Goal: Task Accomplishment & Management: Manage account settings

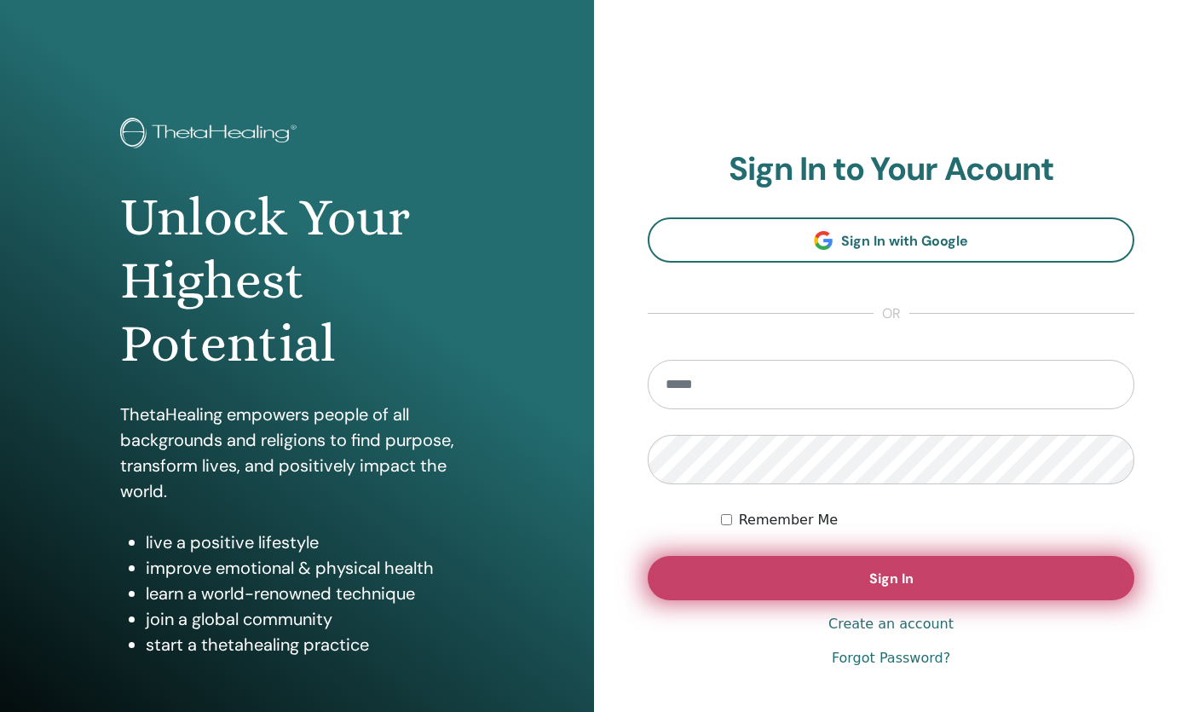
type input "**********"
click at [918, 572] on button "Sign In" at bounding box center [891, 578] width 487 height 44
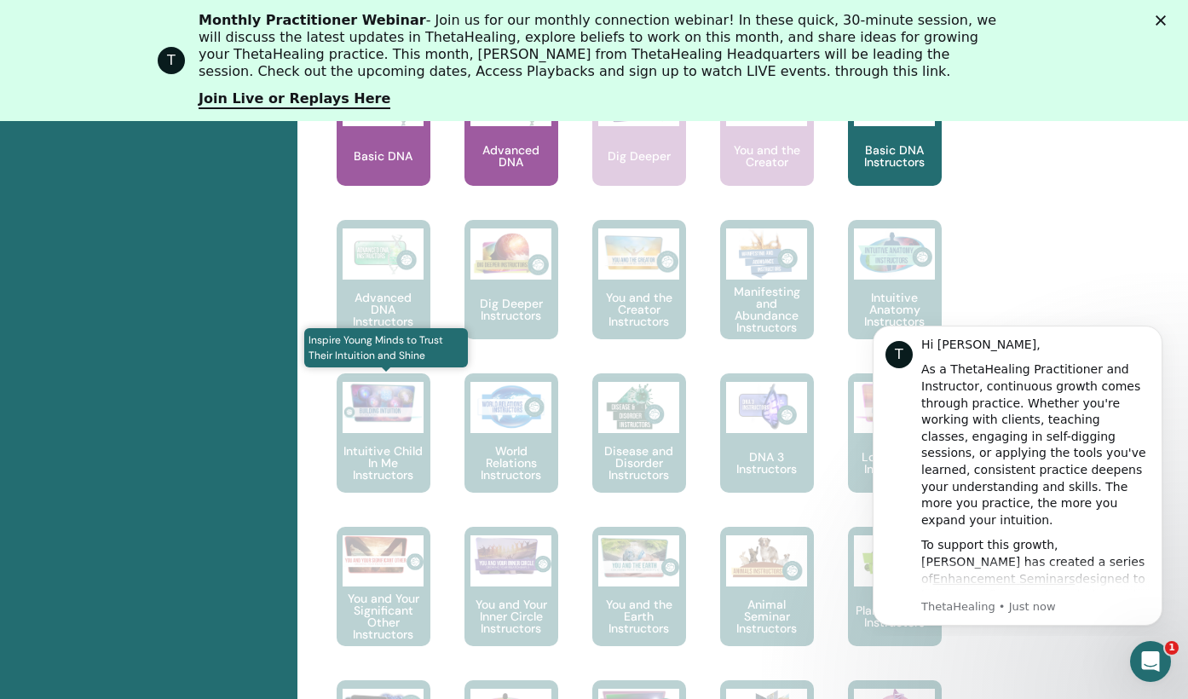
scroll to position [983, 0]
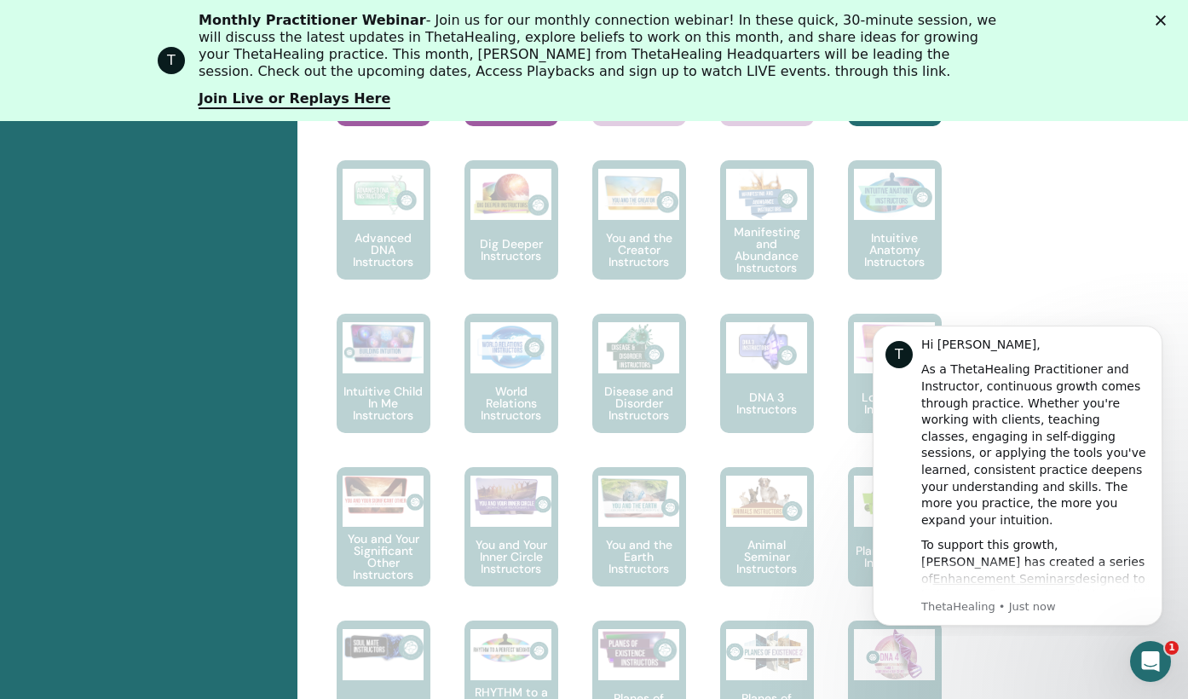
click at [1166, 16] on div "T Monthly Practitioner Webinar - Join us for our monthly connection webinar! In…" at bounding box center [594, 60] width 1188 height 107
click at [1166, 20] on polygon "Close" at bounding box center [1161, 20] width 10 height 10
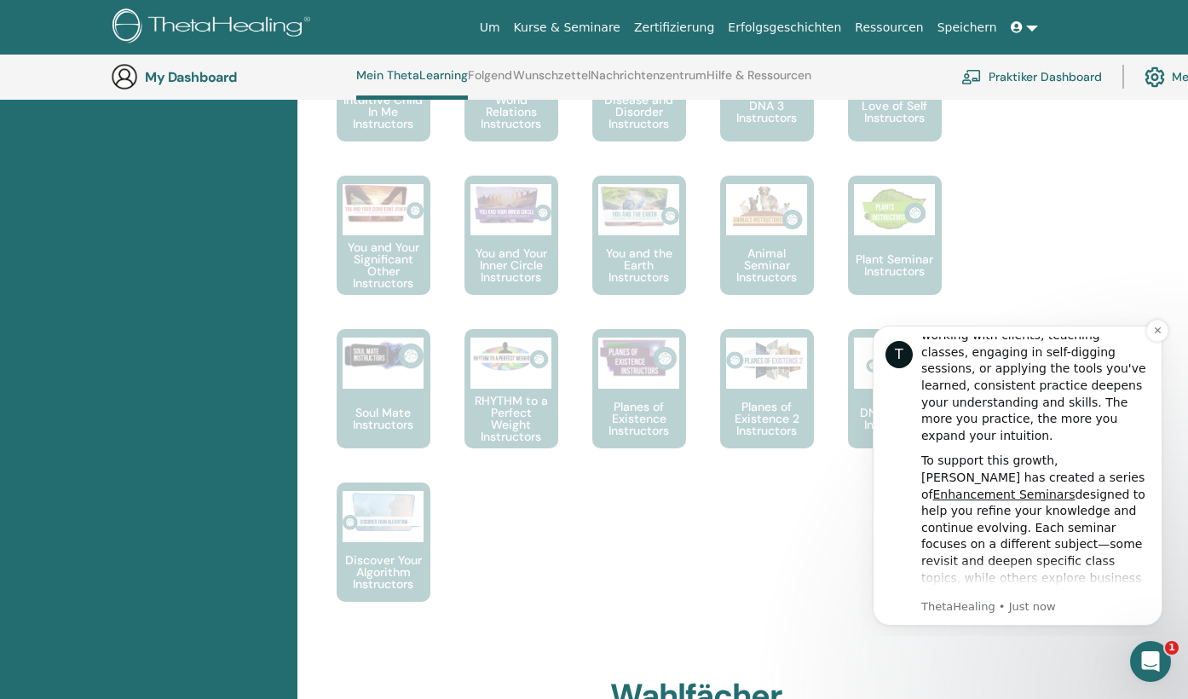
scroll to position [85, 0]
click at [1161, 331] on icon "Dismiss notification" at bounding box center [1157, 330] width 9 height 9
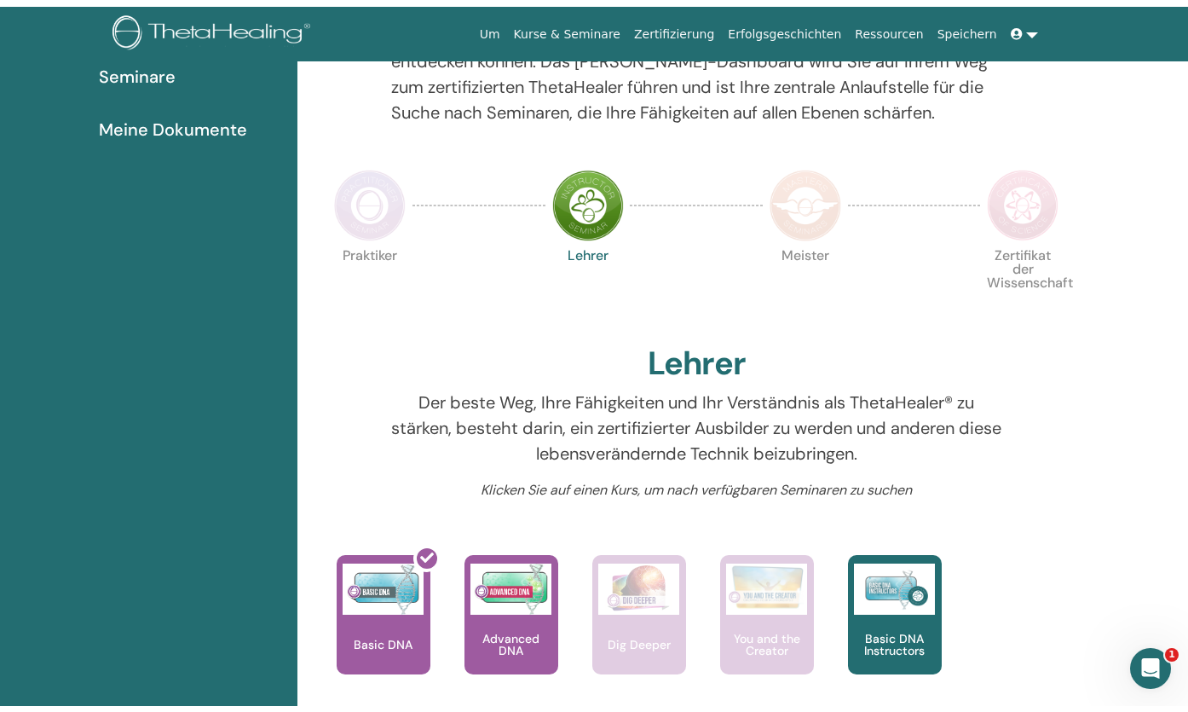
scroll to position [0, 0]
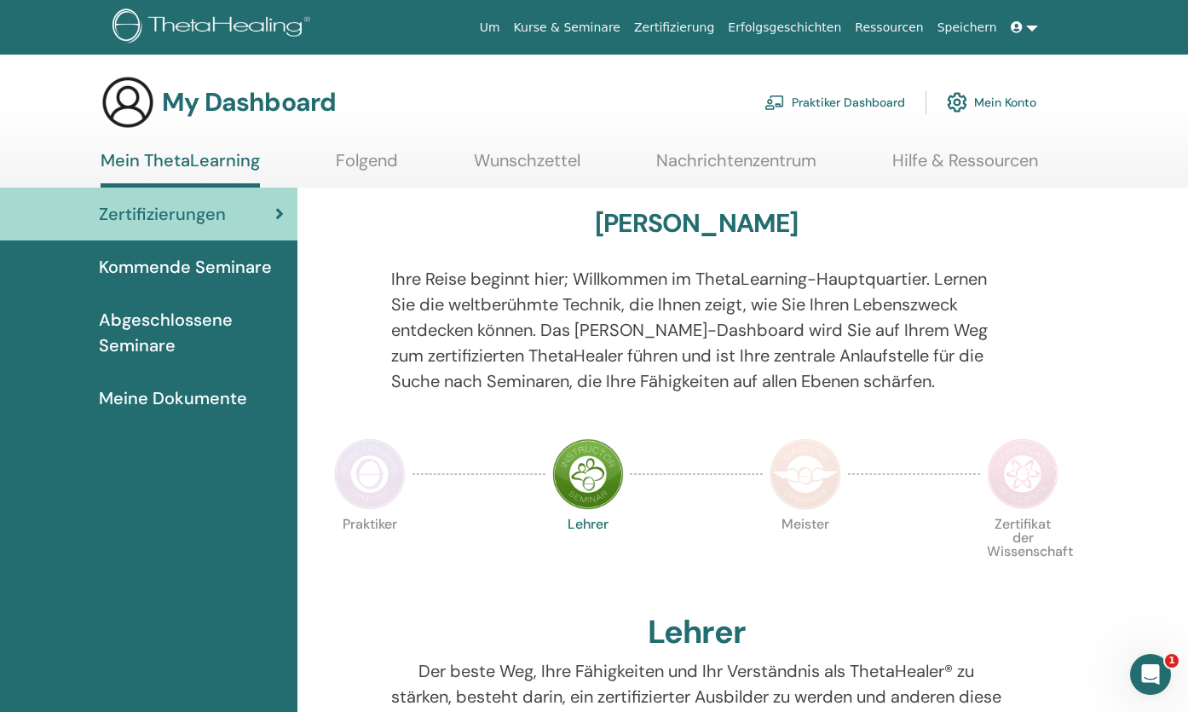
click at [292, 210] on link "Zertifizierungen" at bounding box center [148, 214] width 297 height 53
click at [1034, 26] on link at bounding box center [1024, 28] width 41 height 32
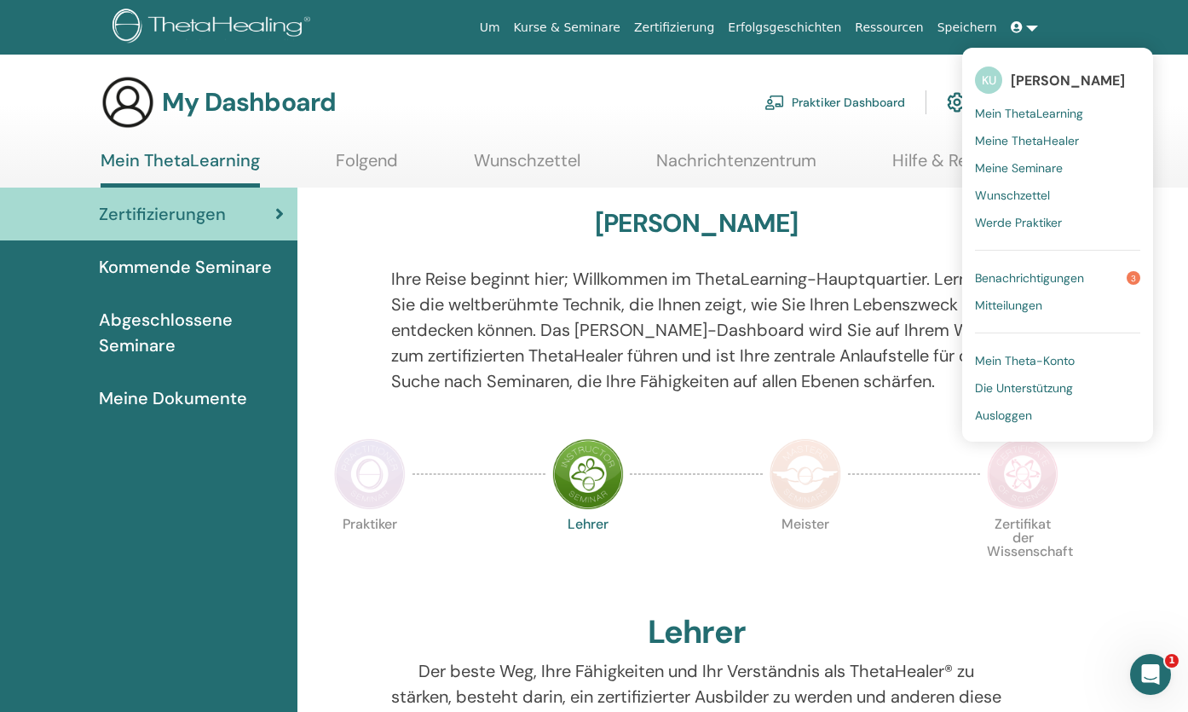
click at [1084, 32] on ul "Um Kurse & Seminare Zertifizierung Erfolgsgeschichten Ressourcen Speichern KU K…" at bounding box center [759, 28] width 674 height 32
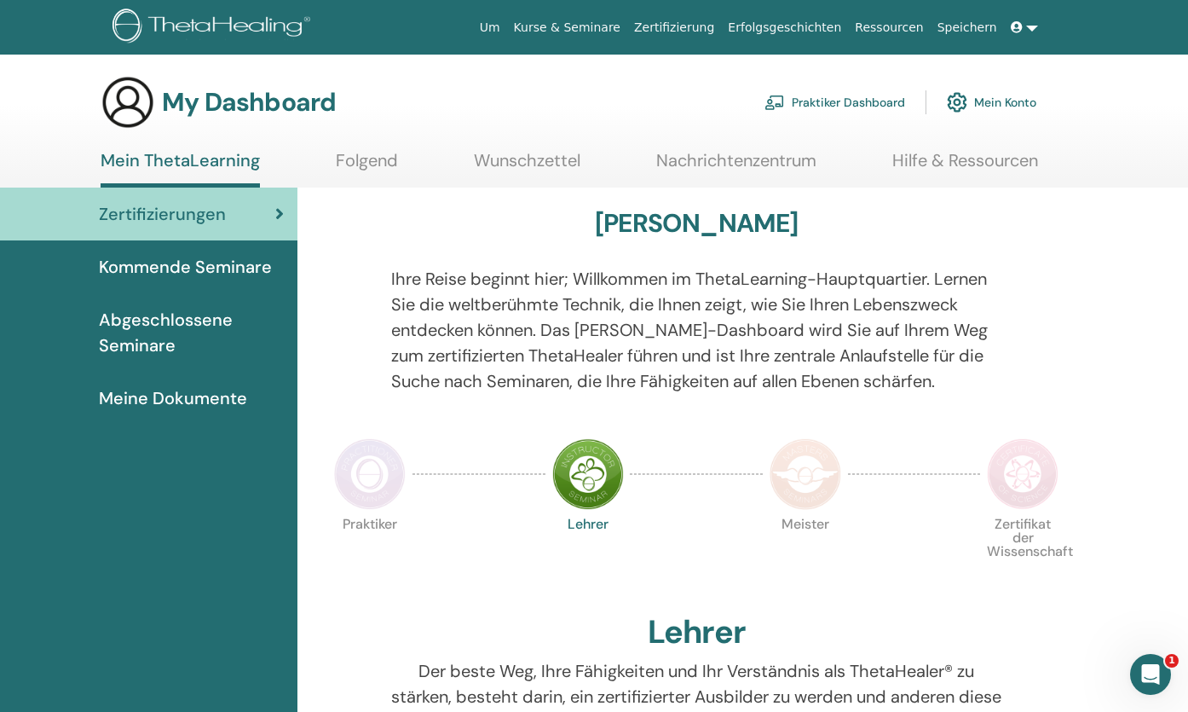
click at [1019, 100] on link "Mein Konto" at bounding box center [992, 103] width 90 height 38
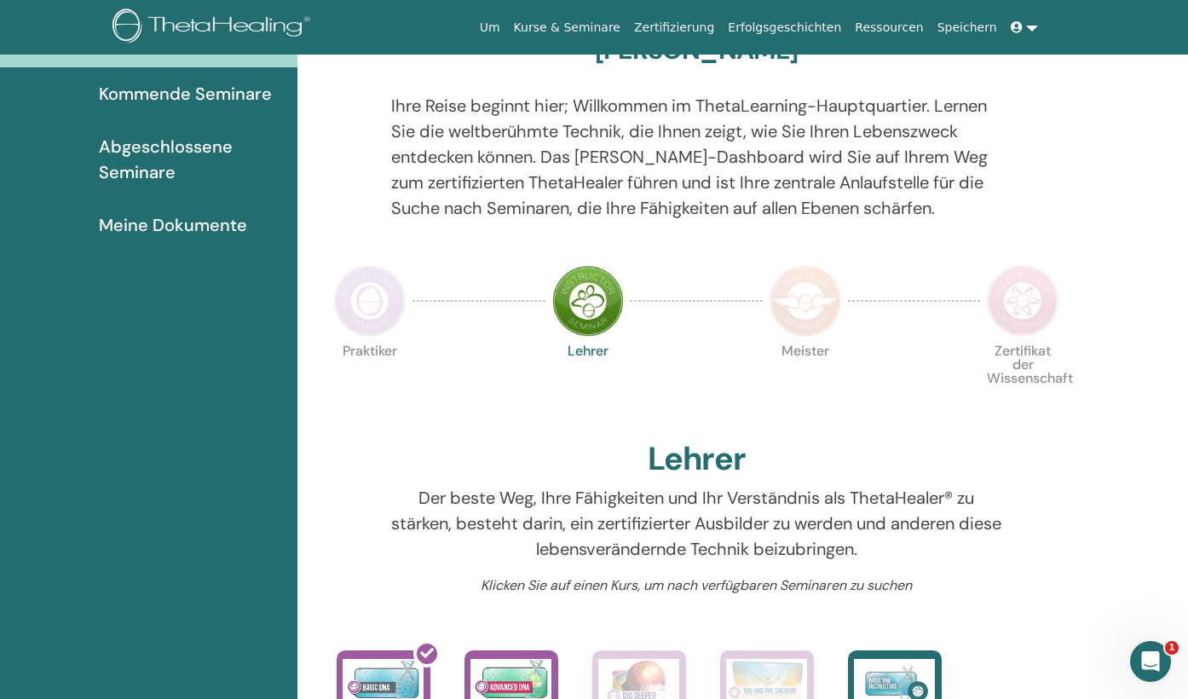
scroll to position [216, 0]
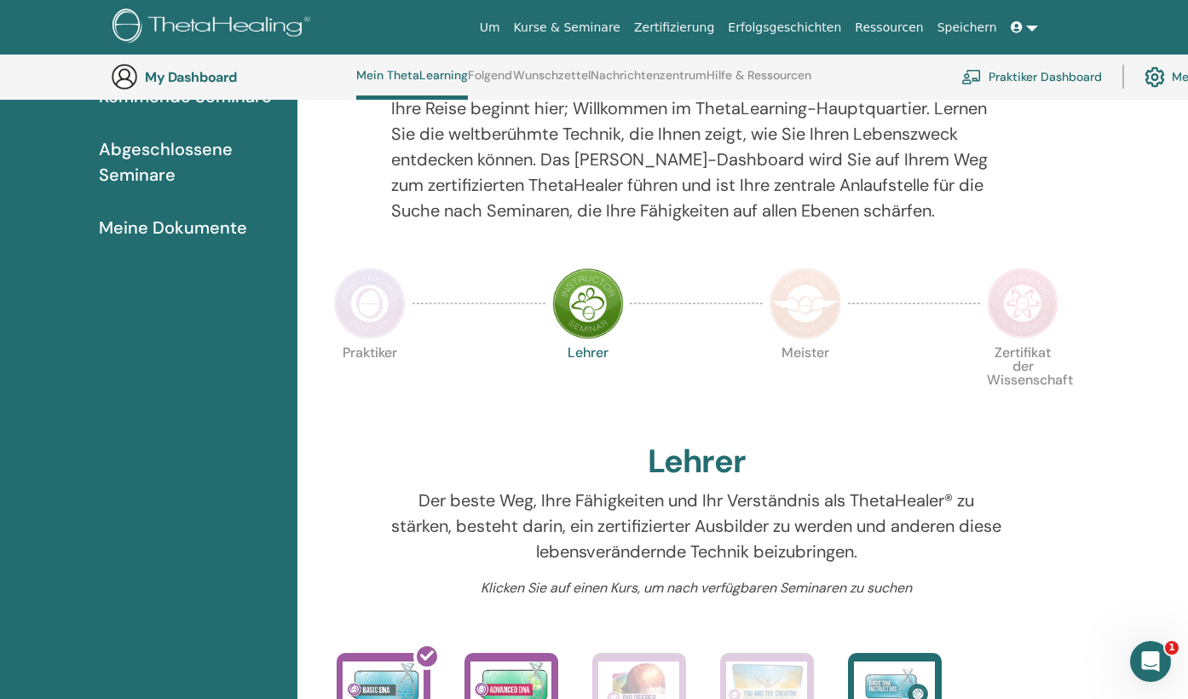
click at [588, 305] on img at bounding box center [588, 304] width 72 height 72
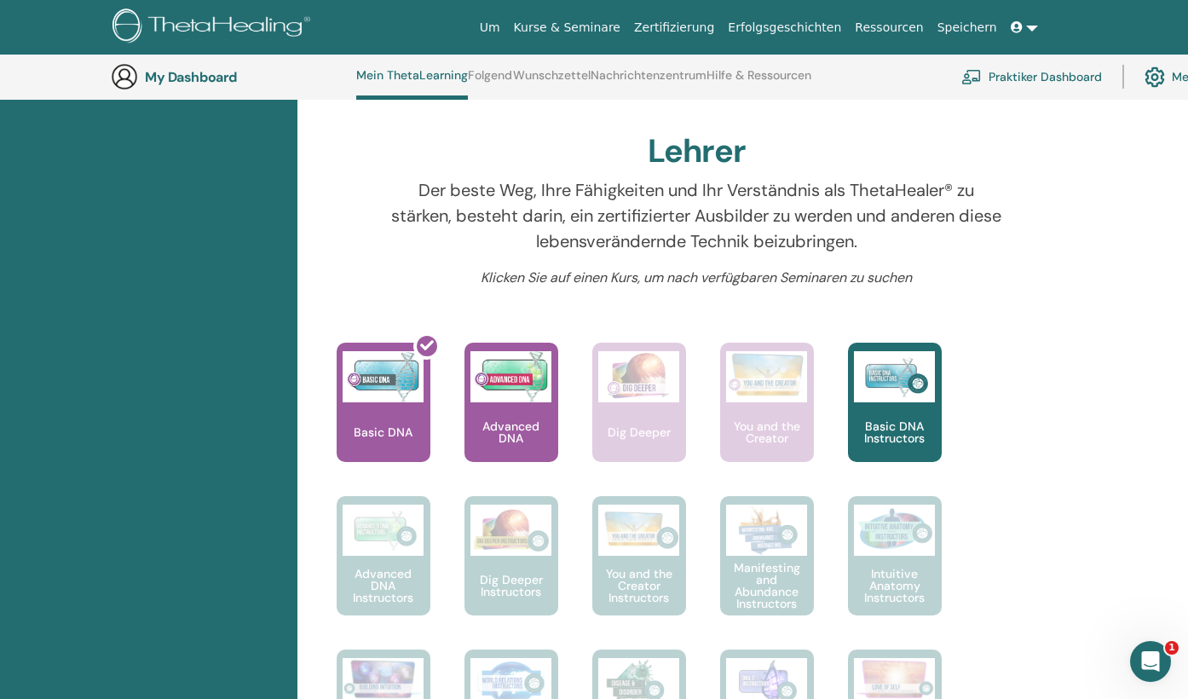
scroll to position [557, 0]
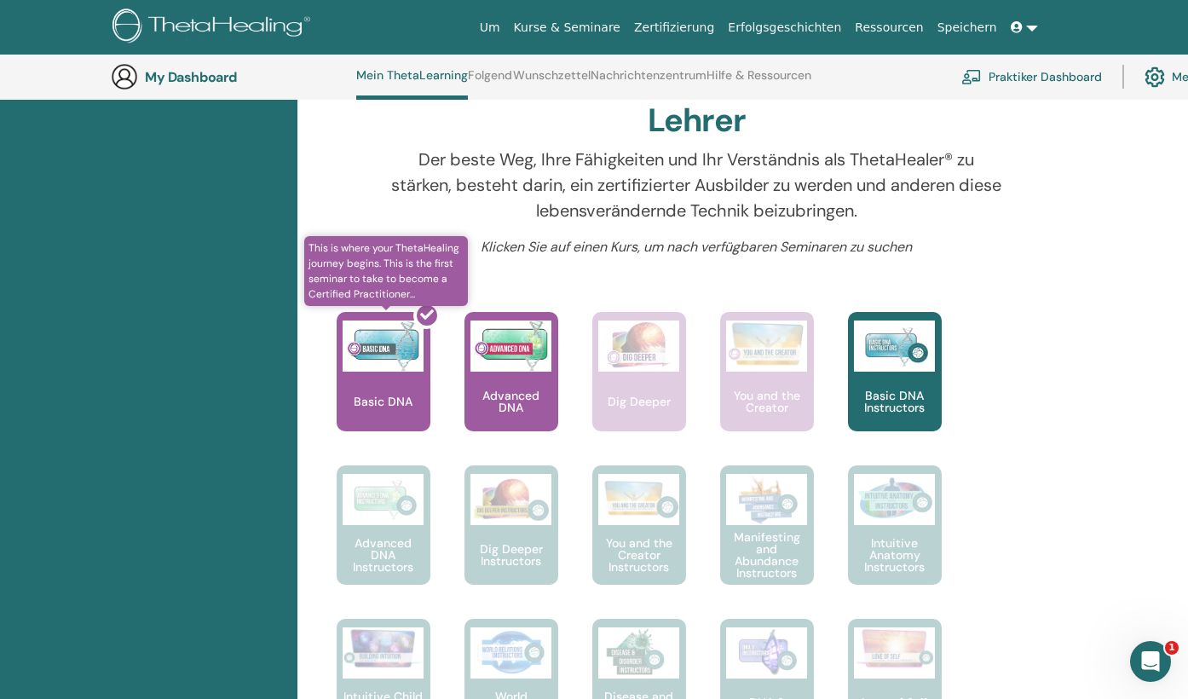
click at [372, 372] on div at bounding box center [394, 378] width 94 height 153
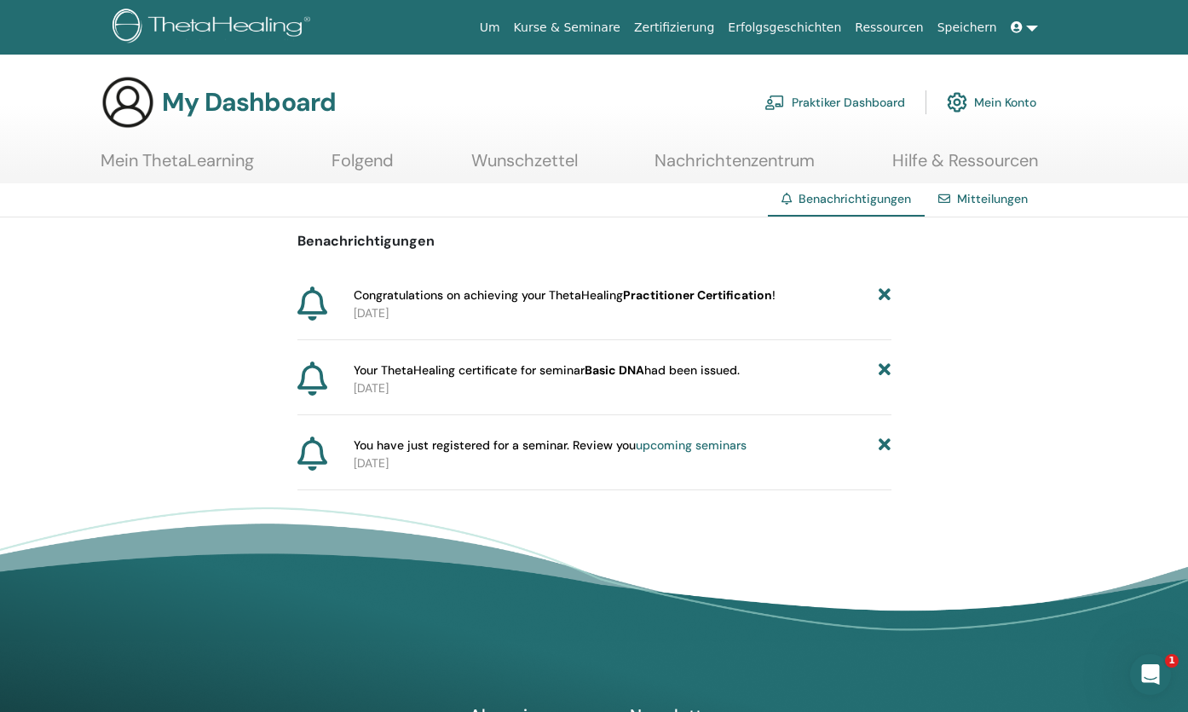
click at [975, 196] on link "Mitteilungen" at bounding box center [992, 198] width 71 height 15
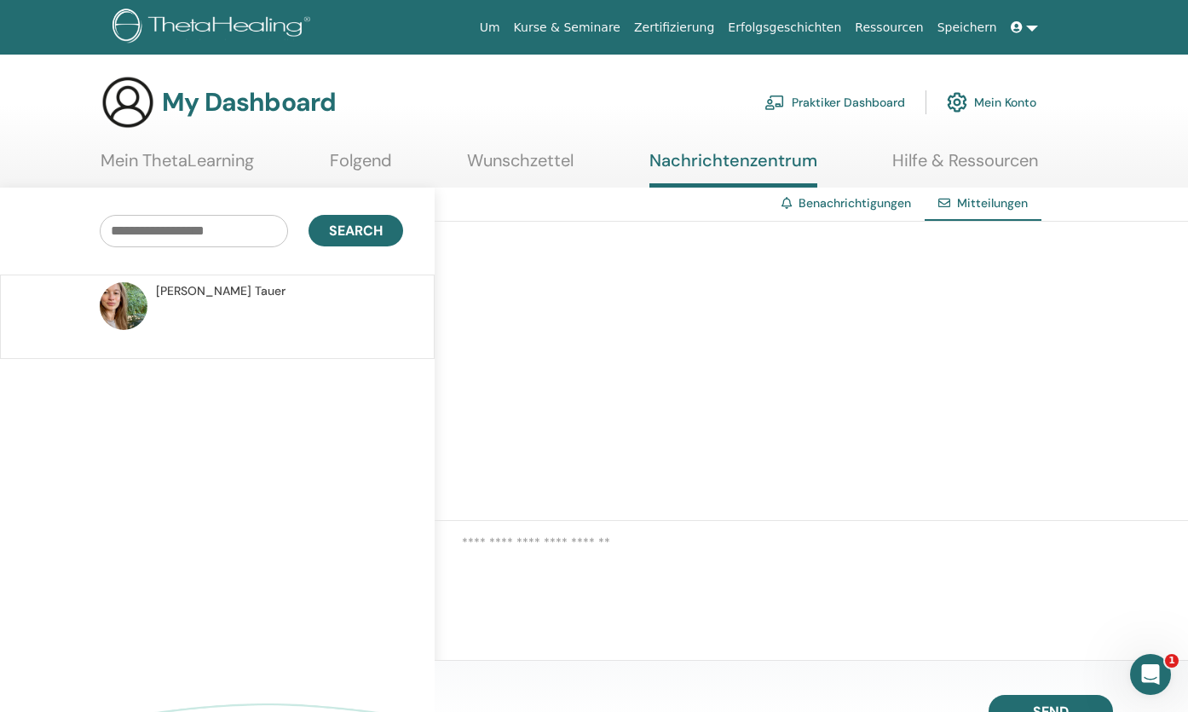
click at [840, 199] on link "Benachrichtigungen" at bounding box center [855, 202] width 113 height 15
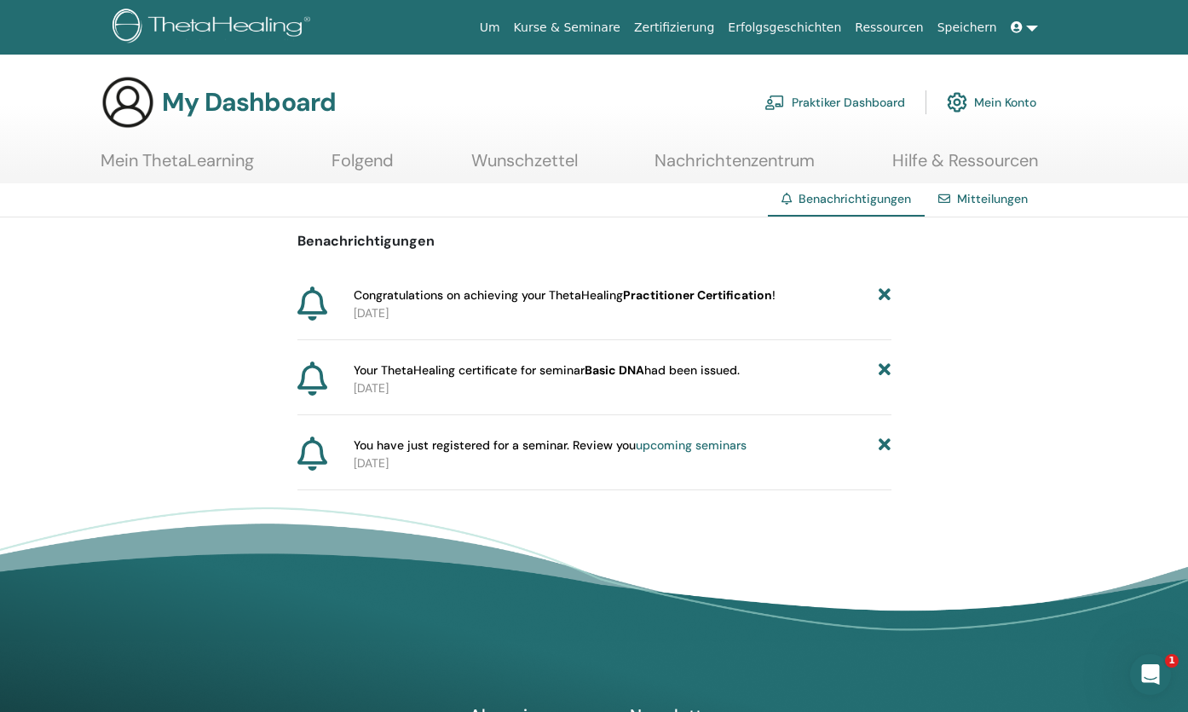
click at [715, 26] on link "Zertifizierung" at bounding box center [674, 28] width 94 height 32
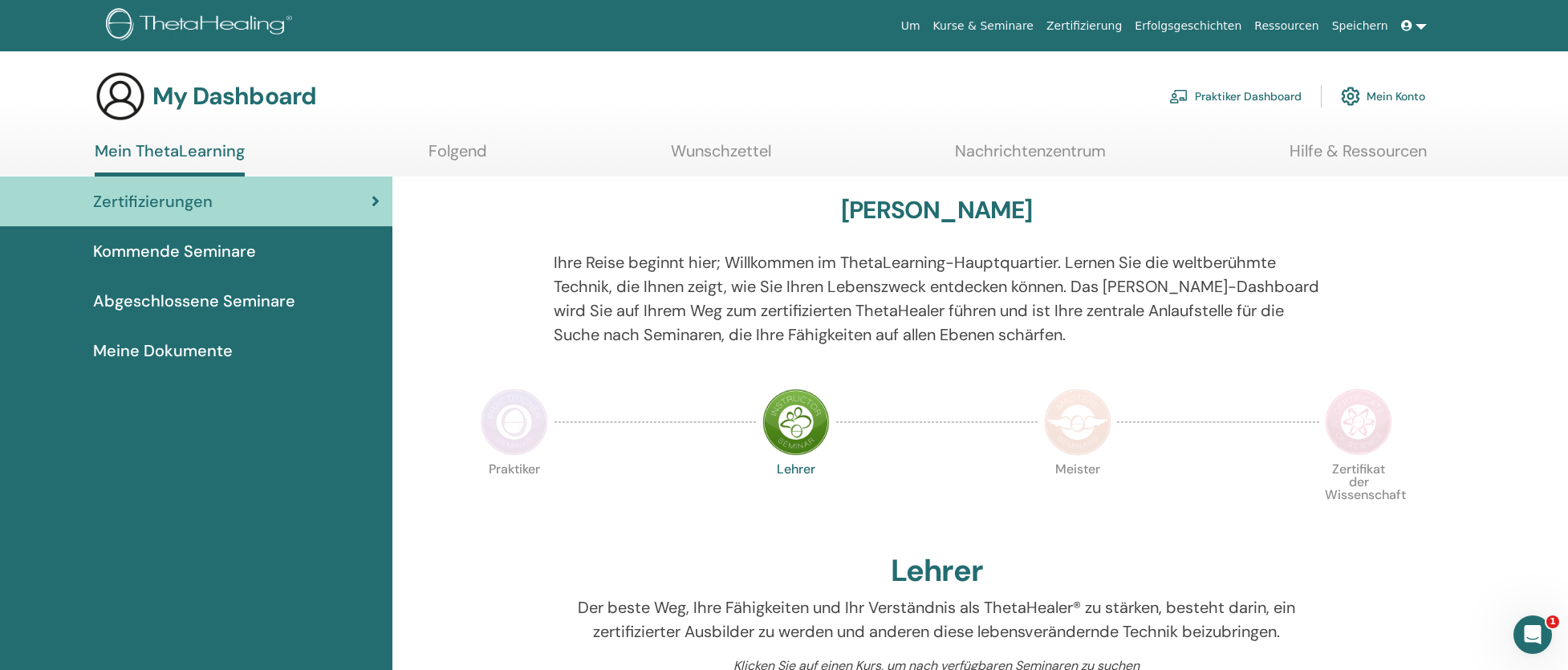
click at [1117, 25] on link at bounding box center [1414, 26] width 39 height 30
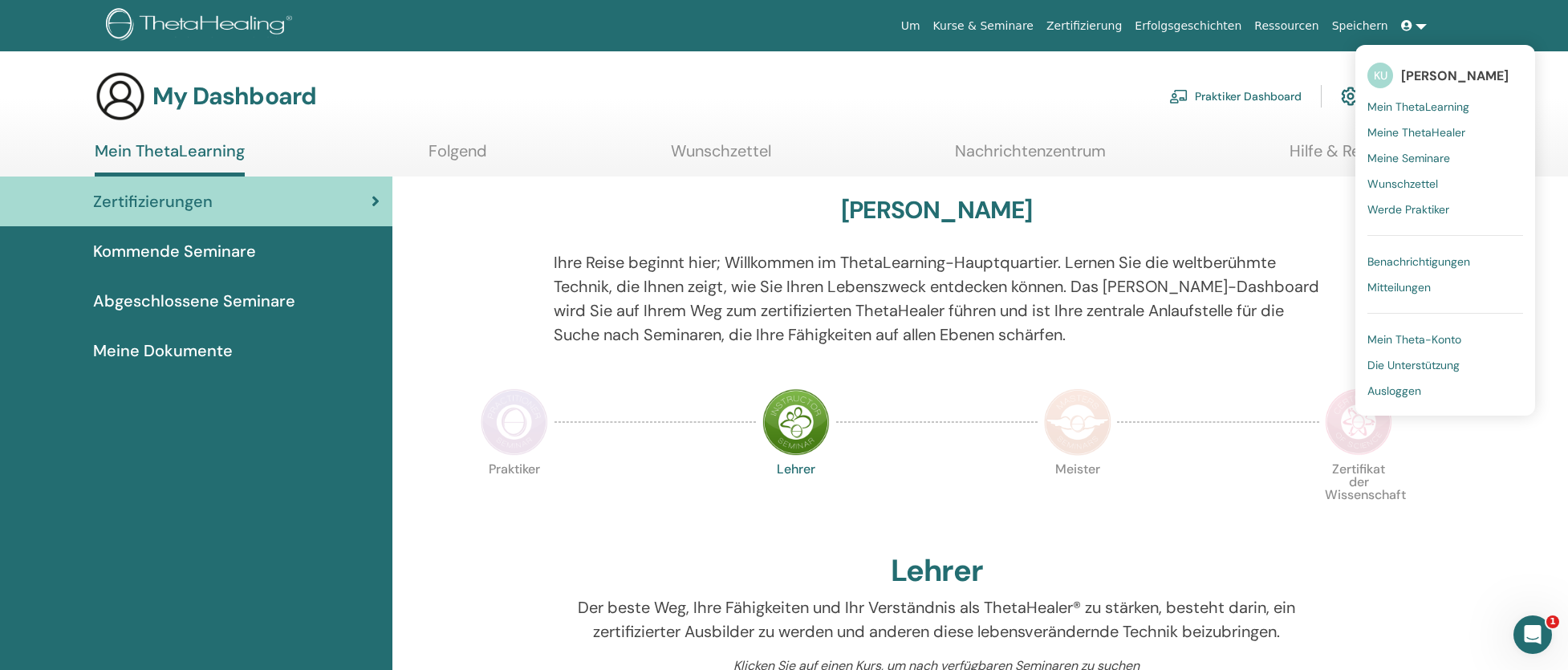
click at [1117, 292] on span "Mitteilungen" at bounding box center [1399, 286] width 63 height 14
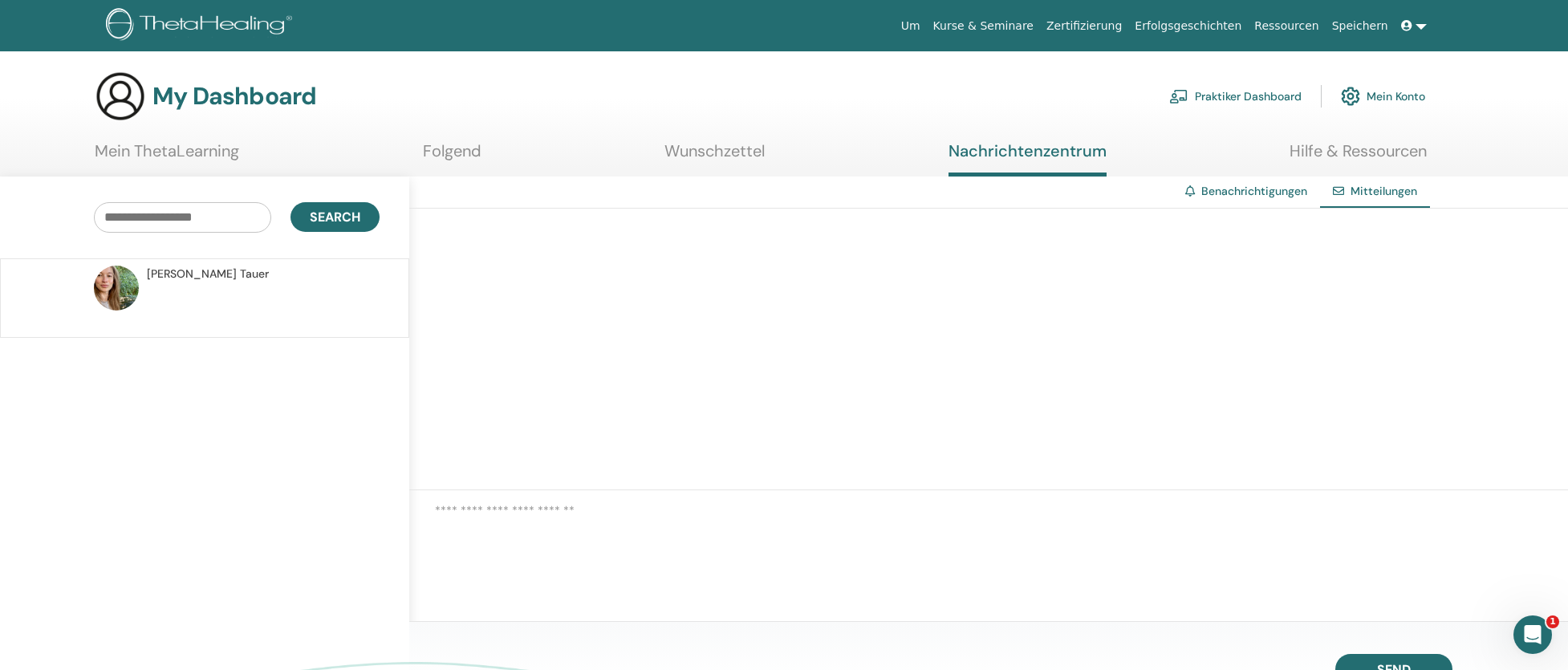
click at [1241, 187] on link "Benachrichtigungen" at bounding box center [1254, 190] width 106 height 14
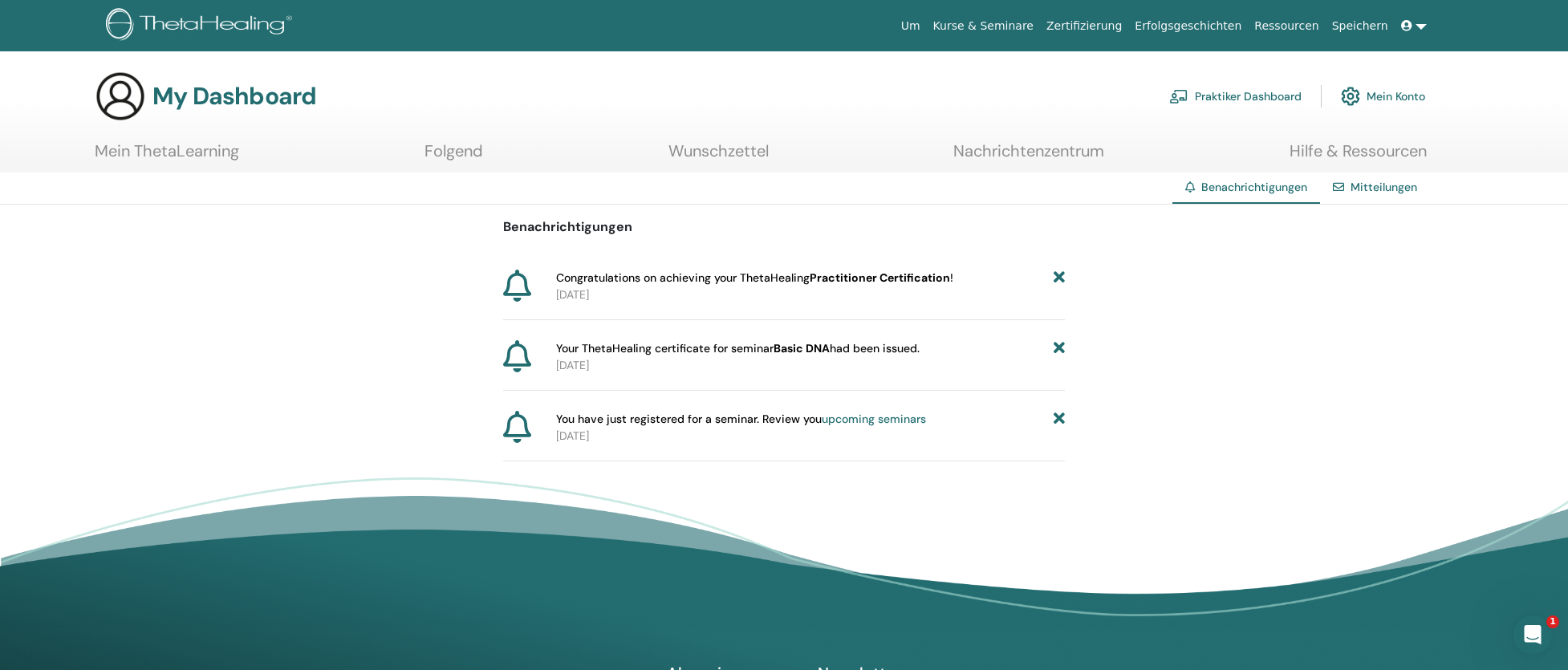
click at [171, 146] on link "Mein ThetaLearning" at bounding box center [167, 156] width 144 height 31
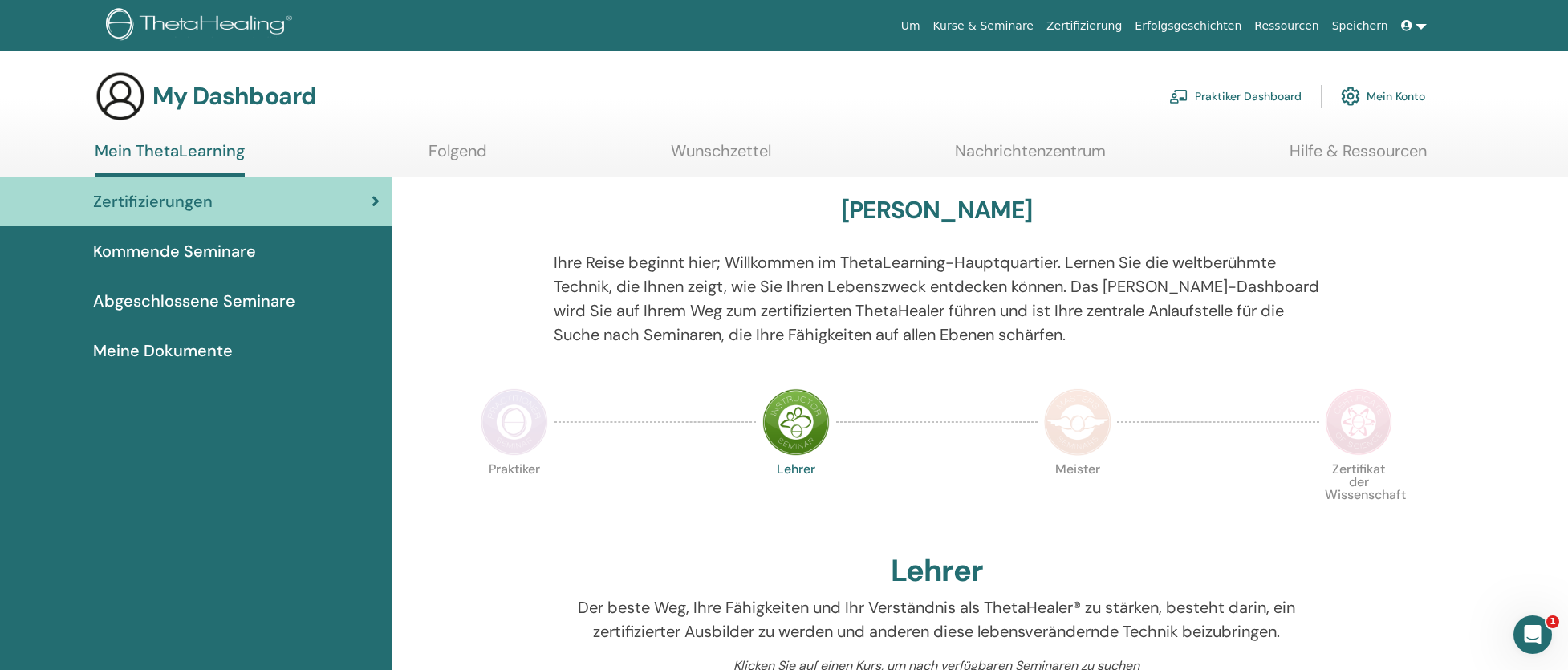
click at [252, 302] on span "Abgeschlossene Seminare" at bounding box center [194, 301] width 202 height 24
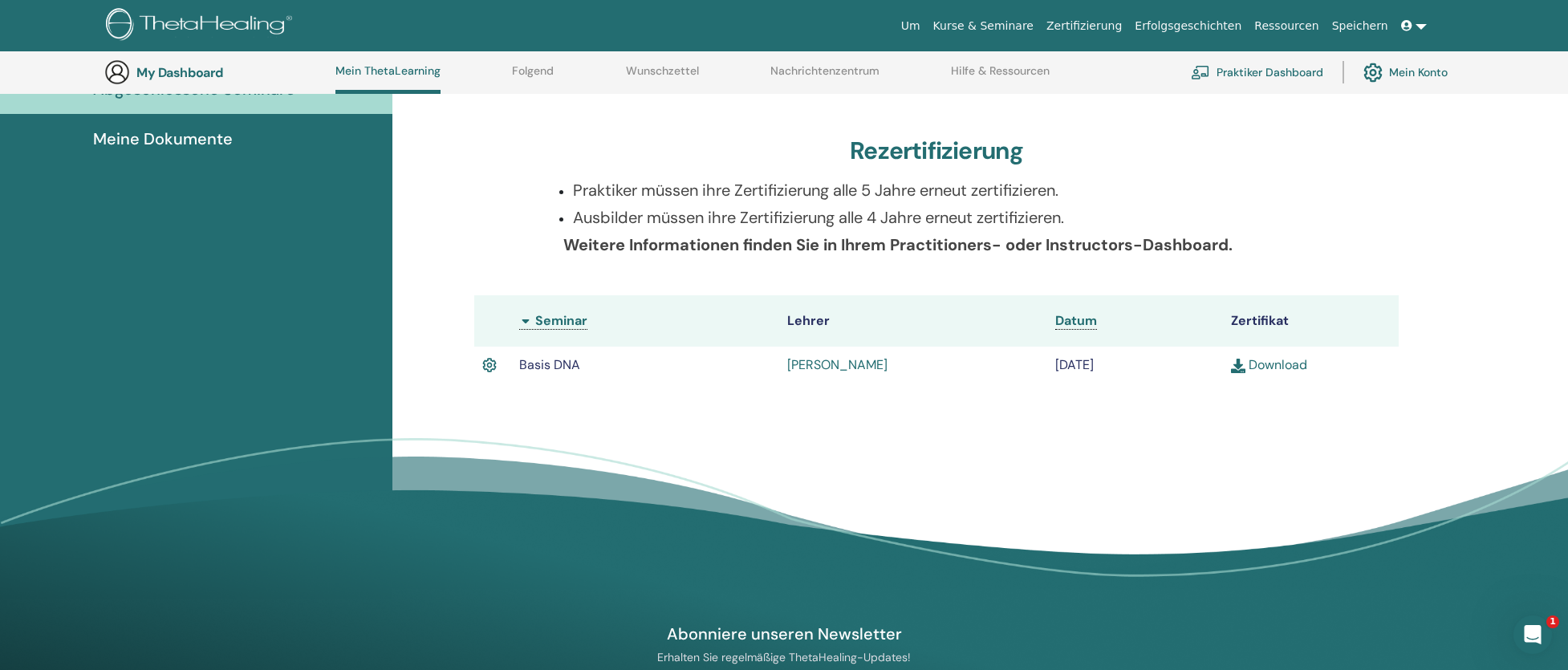
scroll to position [283, 0]
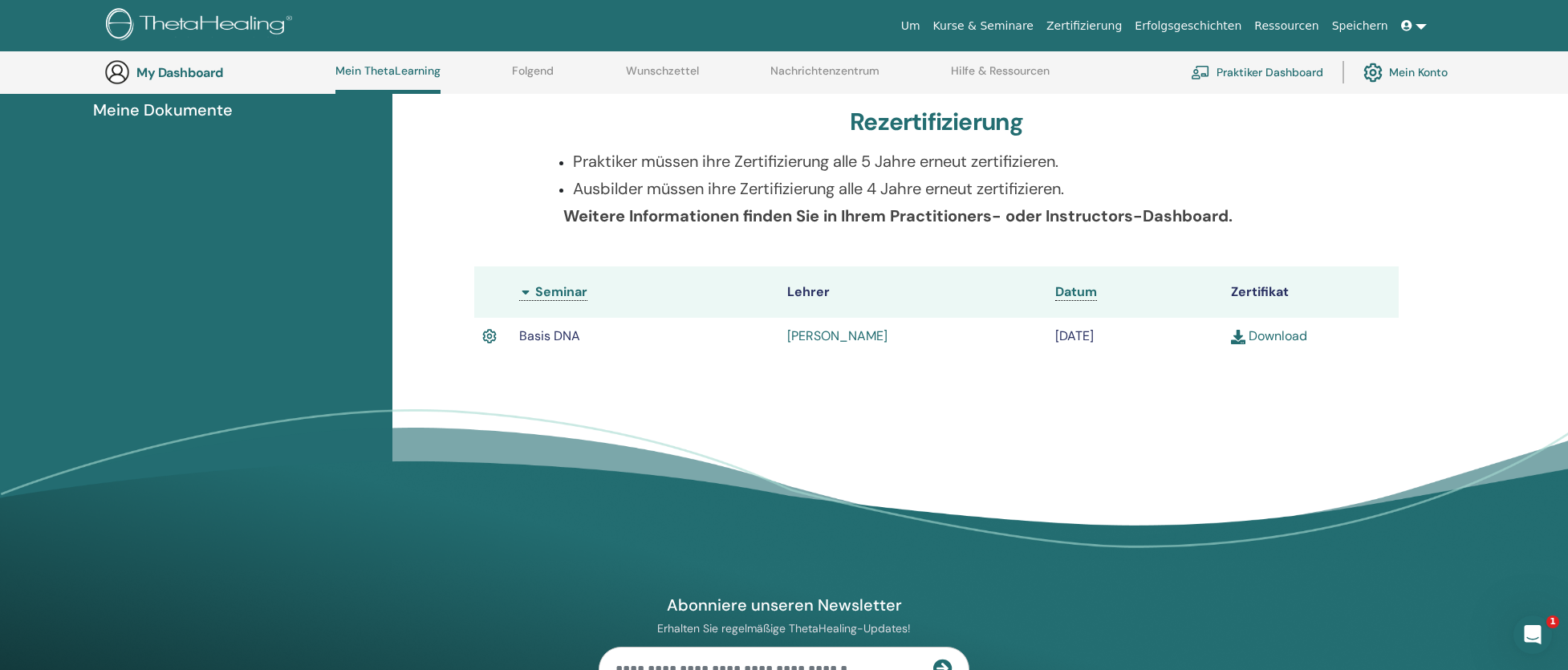
click at [1278, 333] on link "Download" at bounding box center [1269, 336] width 76 height 17
click at [1400, 79] on link "Mein Konto" at bounding box center [1405, 72] width 85 height 36
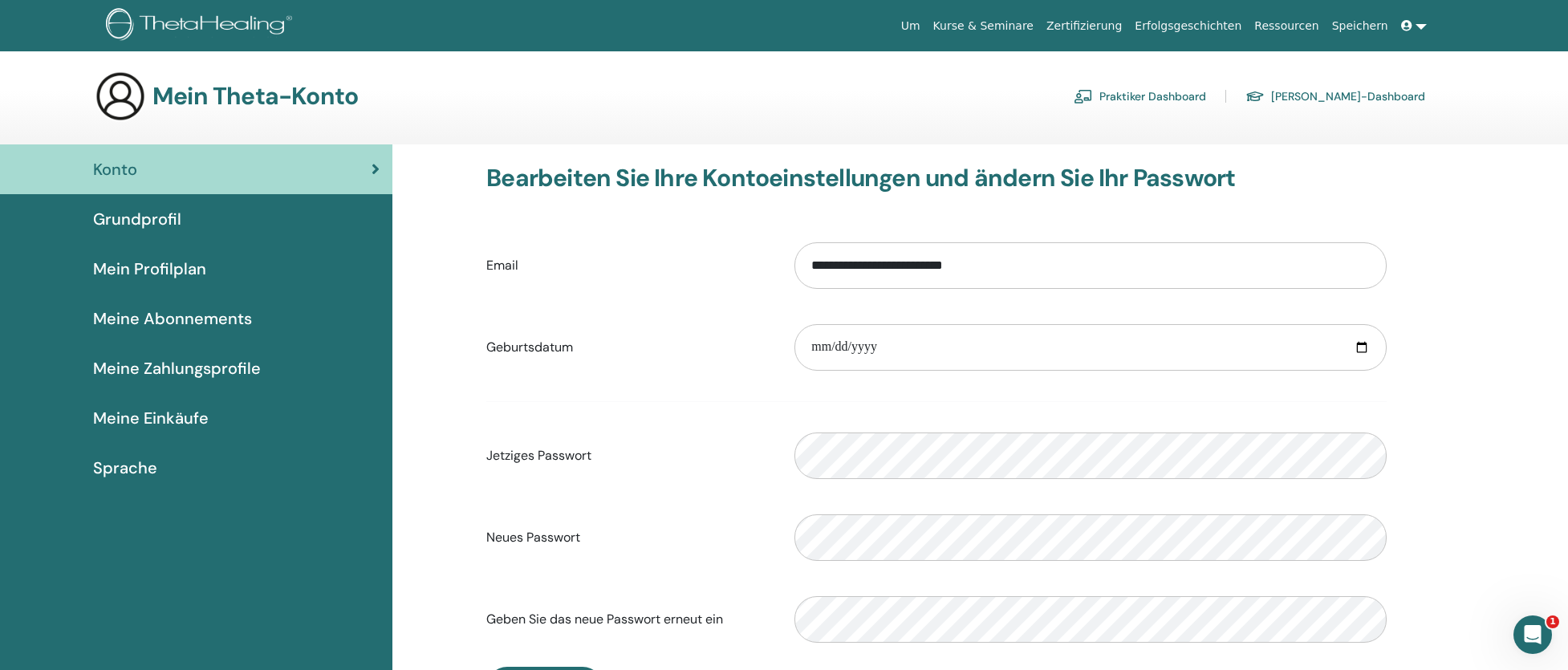
click at [1407, 22] on icon at bounding box center [1406, 25] width 11 height 11
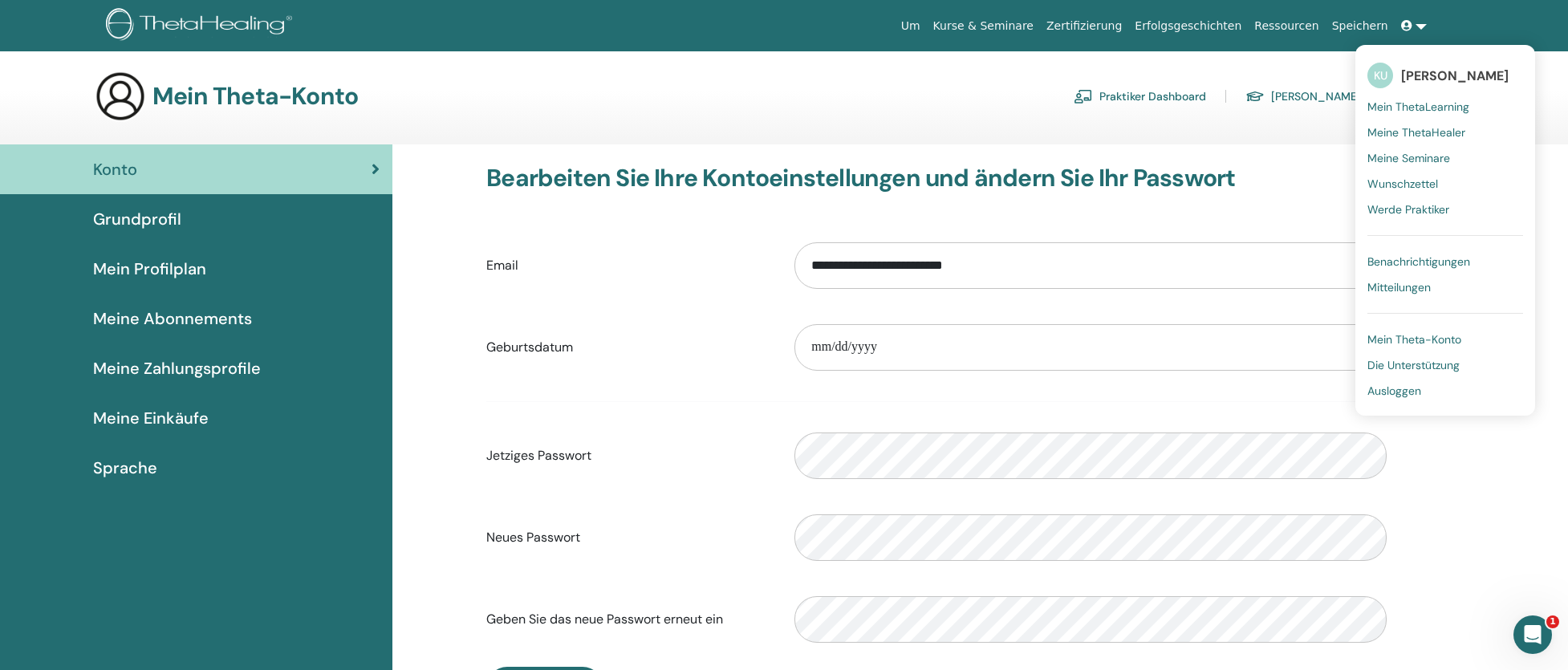
click at [1410, 394] on span "Ausloggen" at bounding box center [1394, 390] width 54 height 14
